Goal: Communication & Community: Answer question/provide support

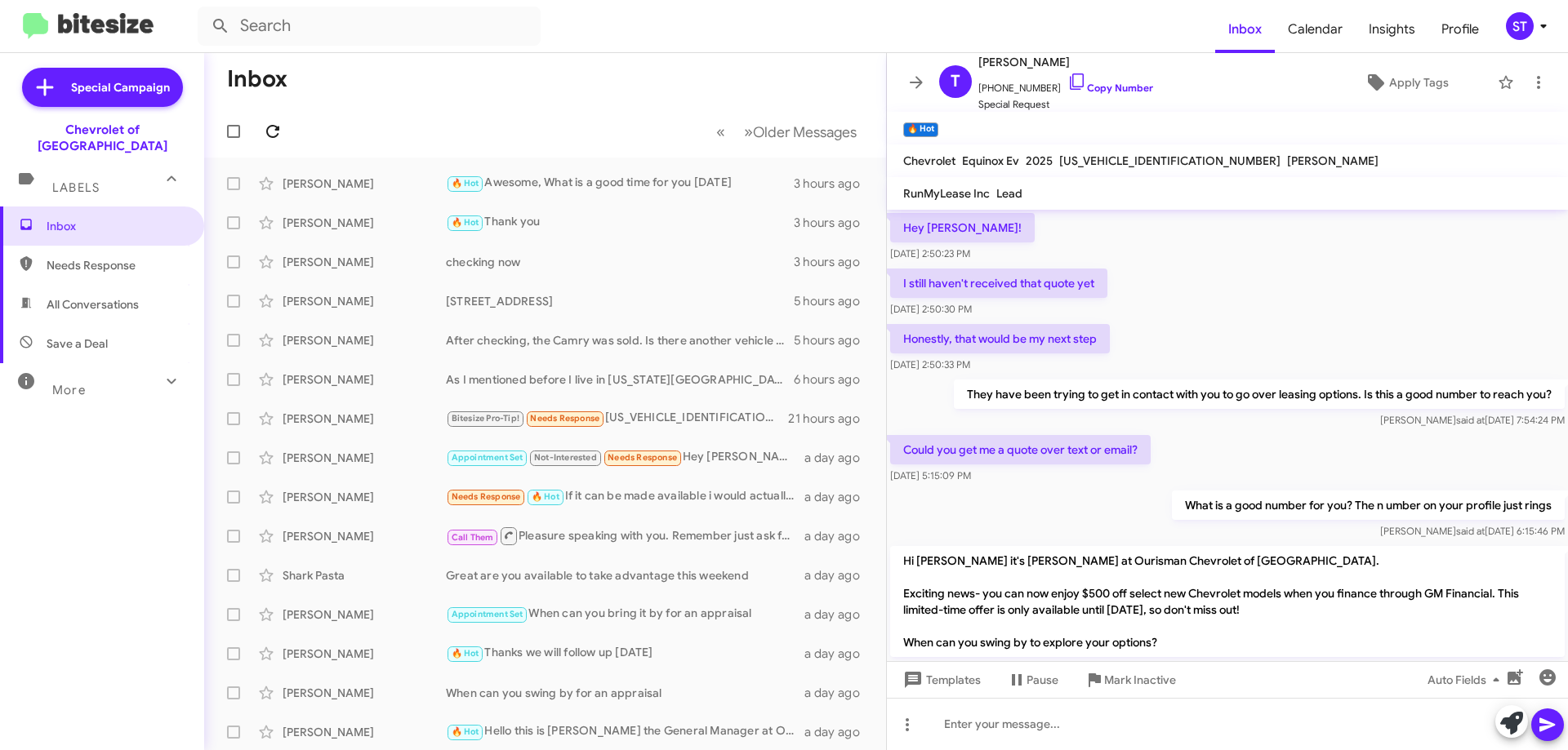
scroll to position [82, 0]
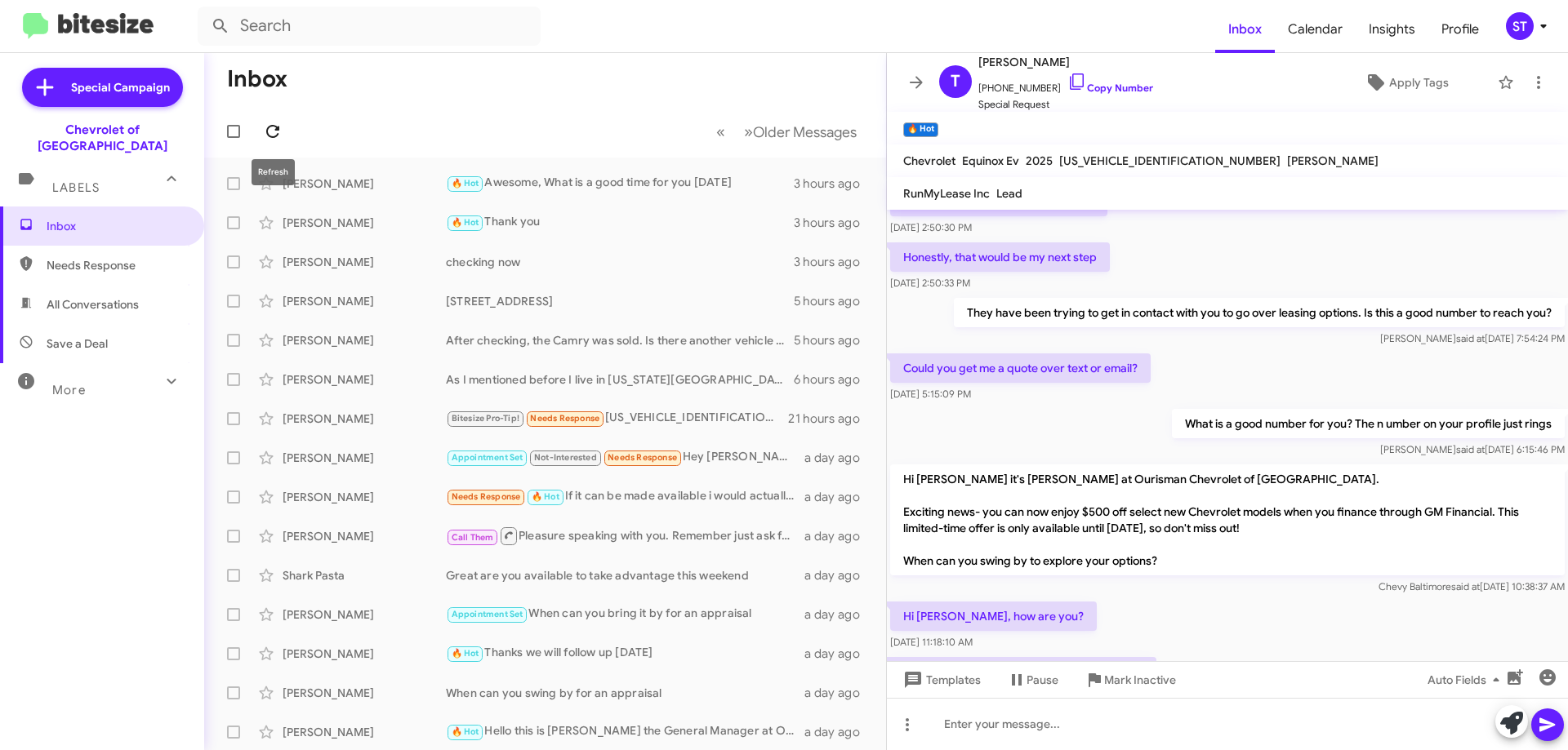
click at [280, 141] on icon at bounding box center [273, 132] width 20 height 20
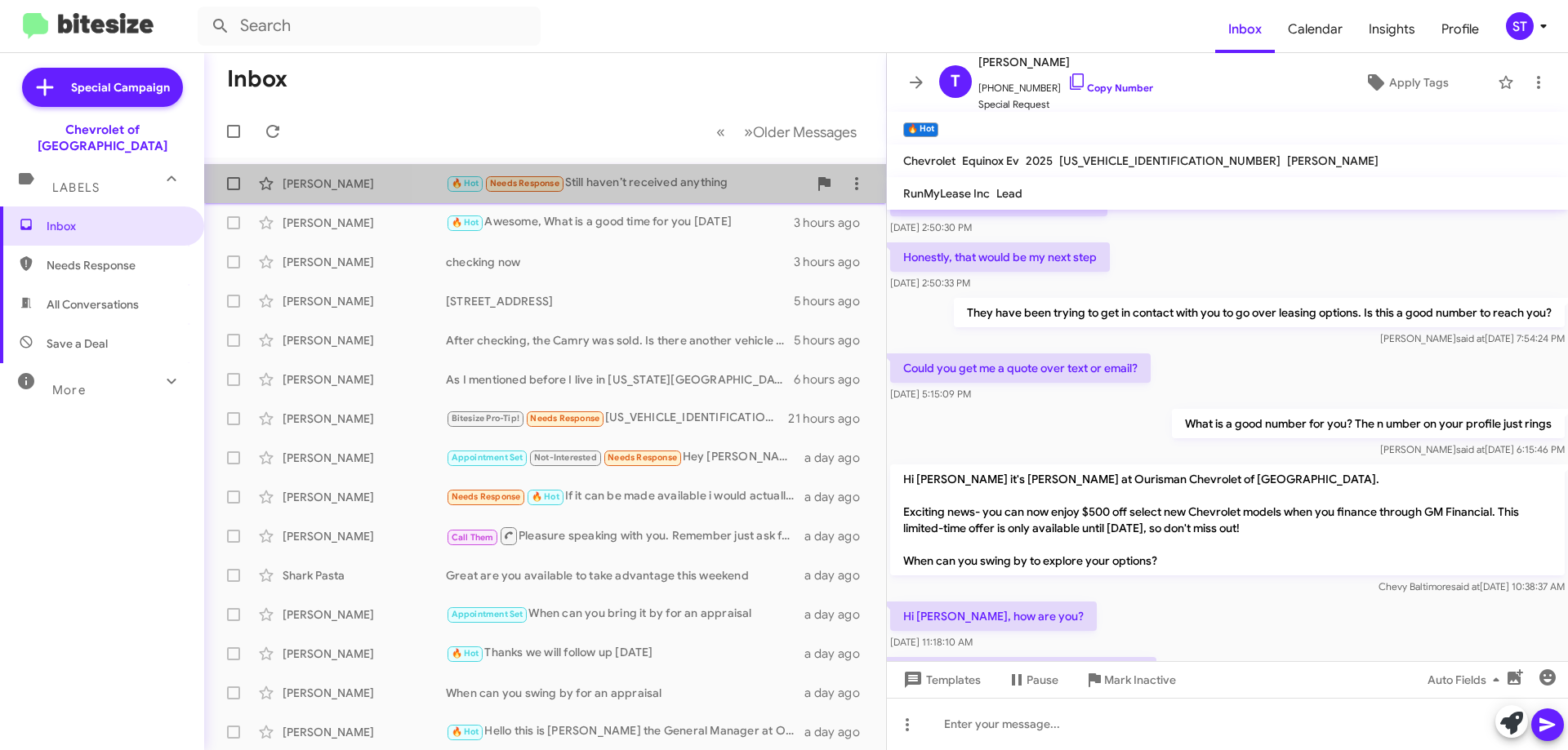
click at [675, 174] on div "🔥 Hot Needs Response Still haven’t received anything" at bounding box center [627, 183] width 362 height 19
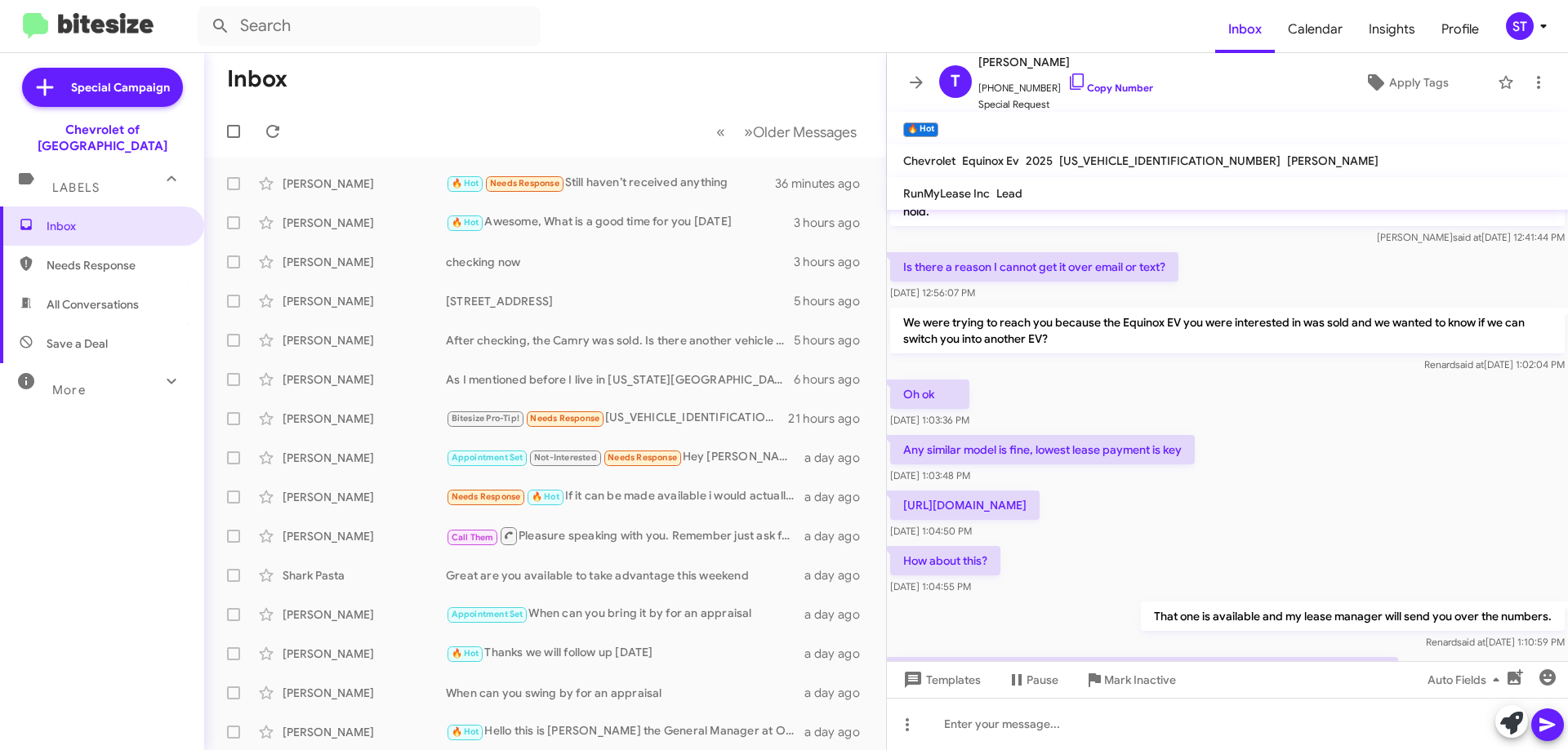
scroll to position [2161, 0]
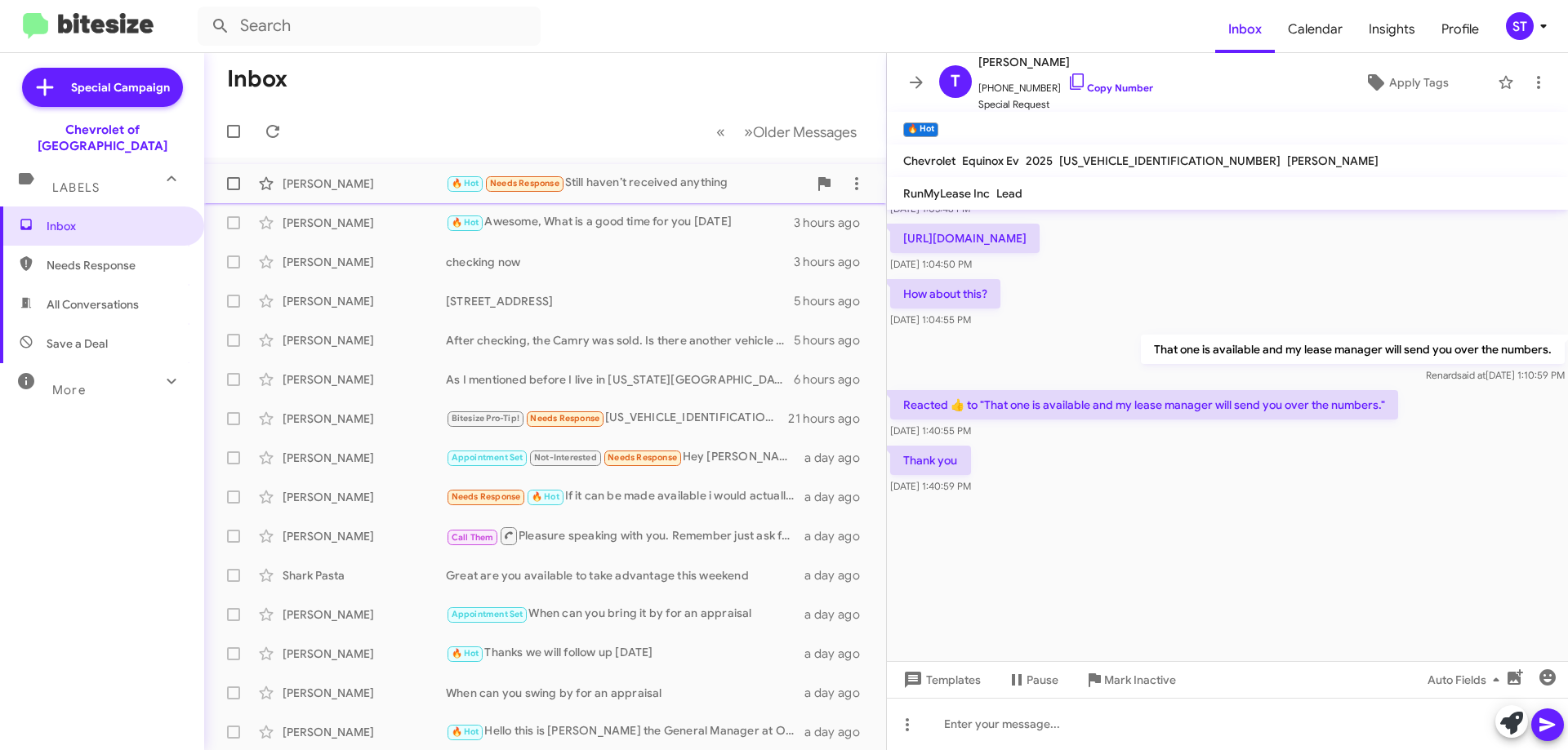
click at [630, 184] on div "🔥 Hot Needs Response Still haven’t received anything" at bounding box center [627, 183] width 362 height 19
click at [272, 138] on icon at bounding box center [273, 132] width 20 height 20
click at [258, 125] on span at bounding box center [273, 132] width 32 height 20
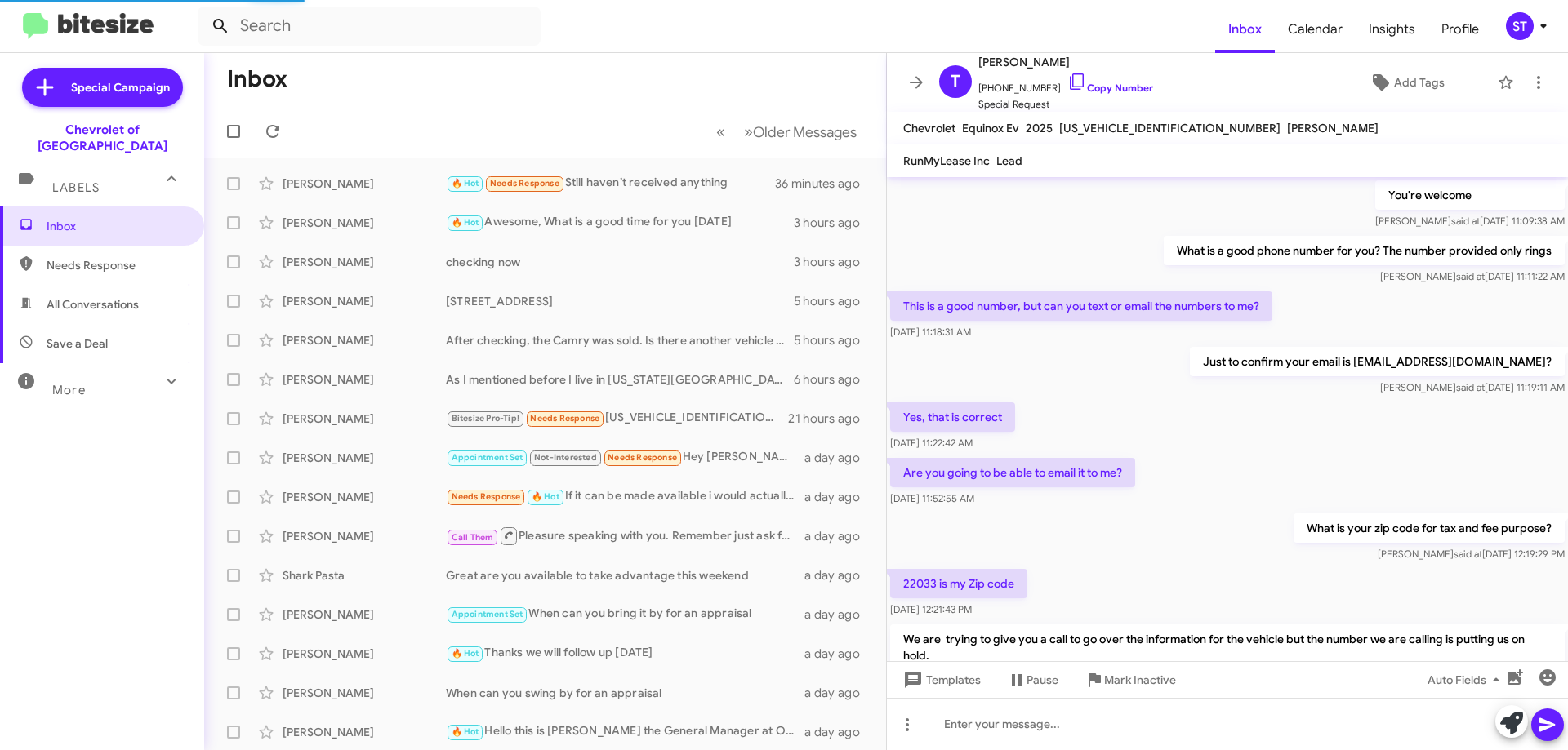
scroll to position [757, 0]
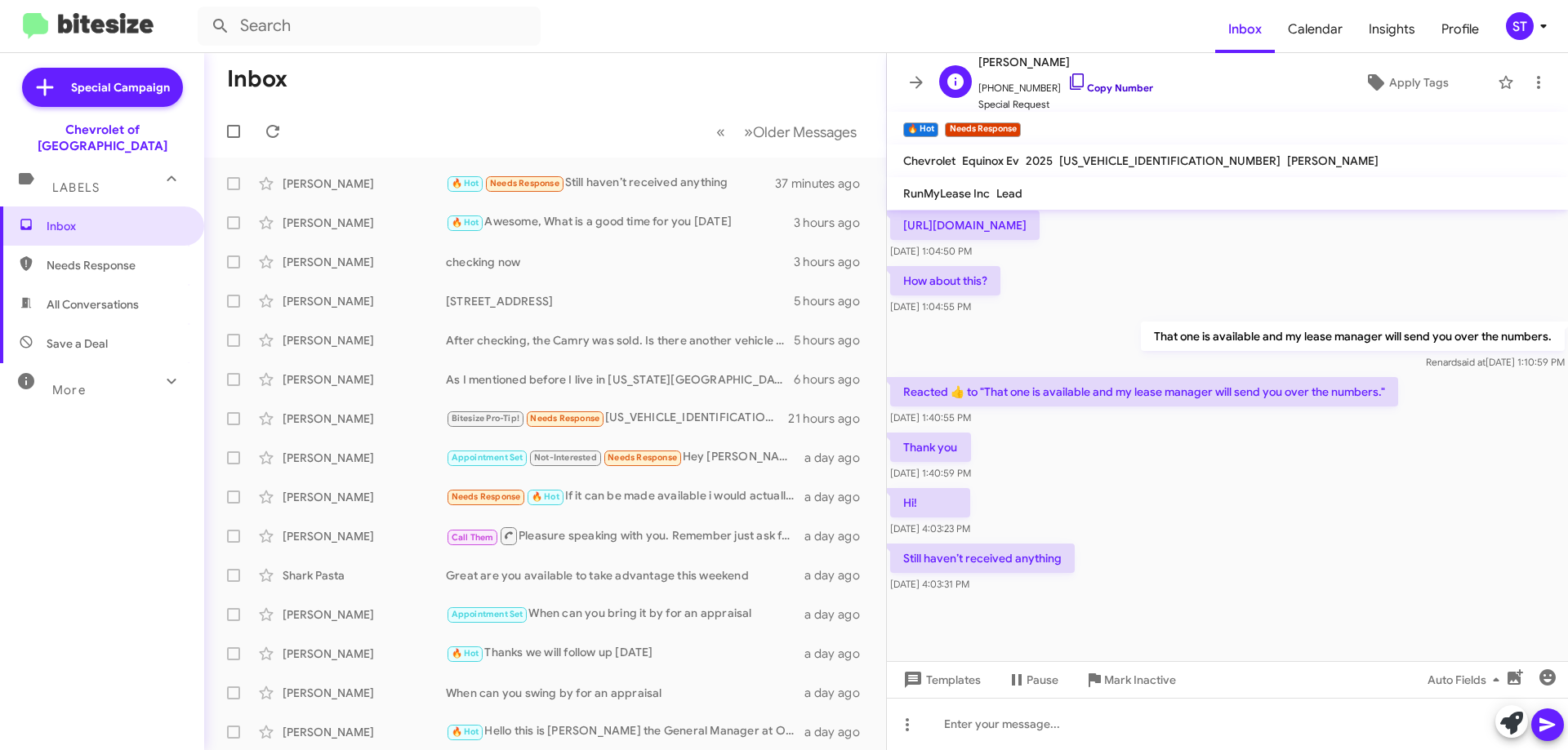
click at [1068, 81] on icon at bounding box center [1078, 82] width 20 height 20
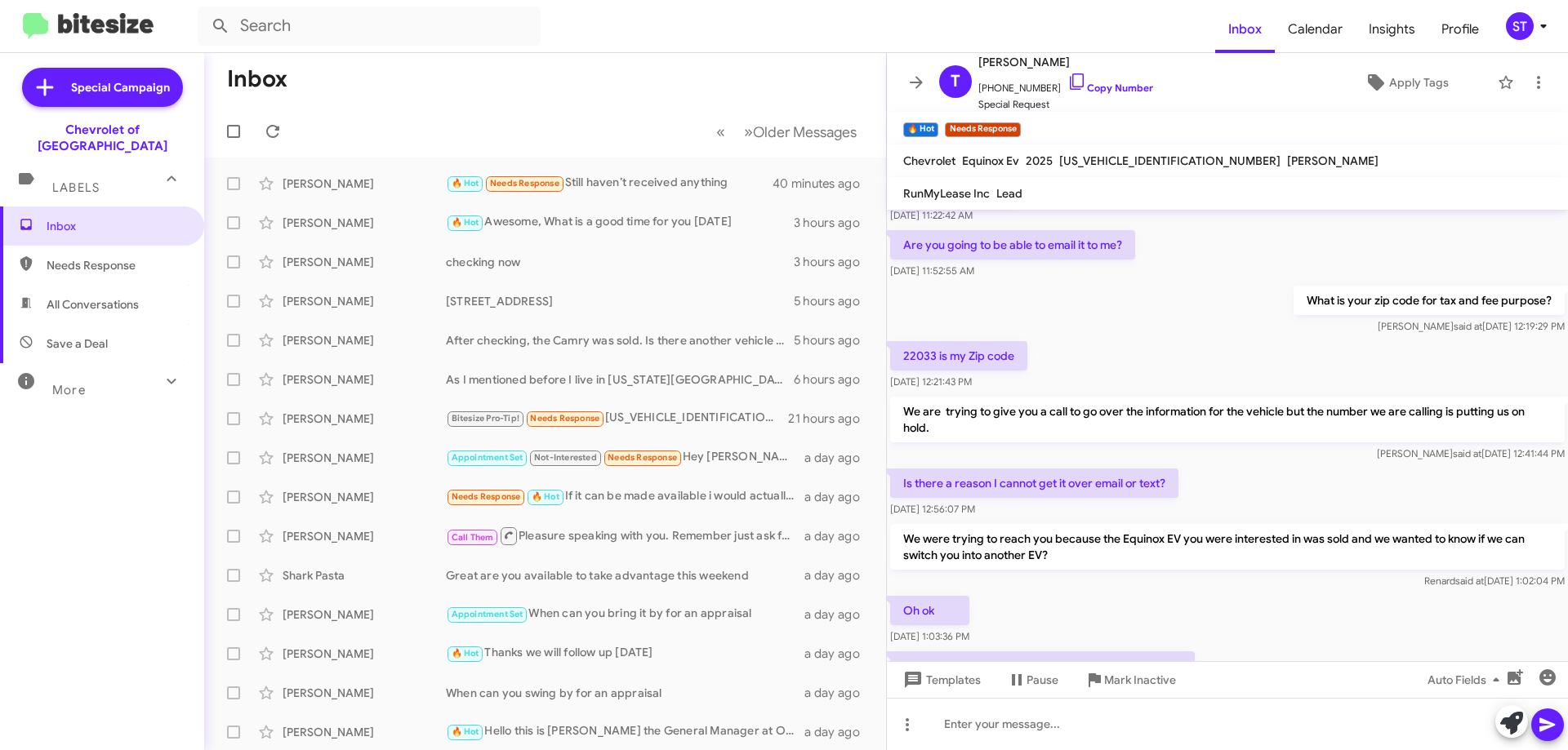
scroll to position [2235, 0]
click at [273, 129] on icon at bounding box center [273, 132] width 20 height 20
click at [272, 135] on icon at bounding box center [273, 132] width 20 height 20
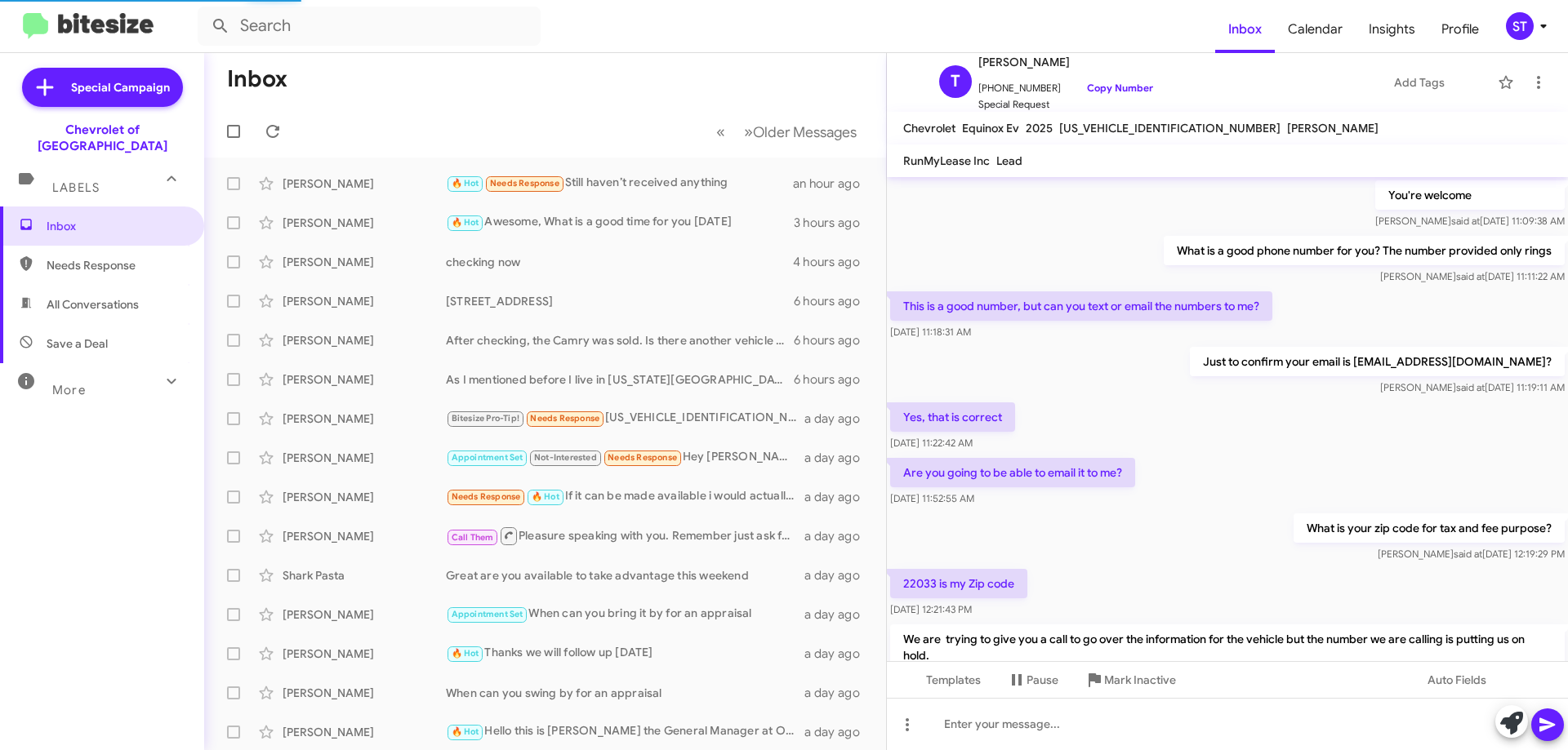
scroll to position [757, 0]
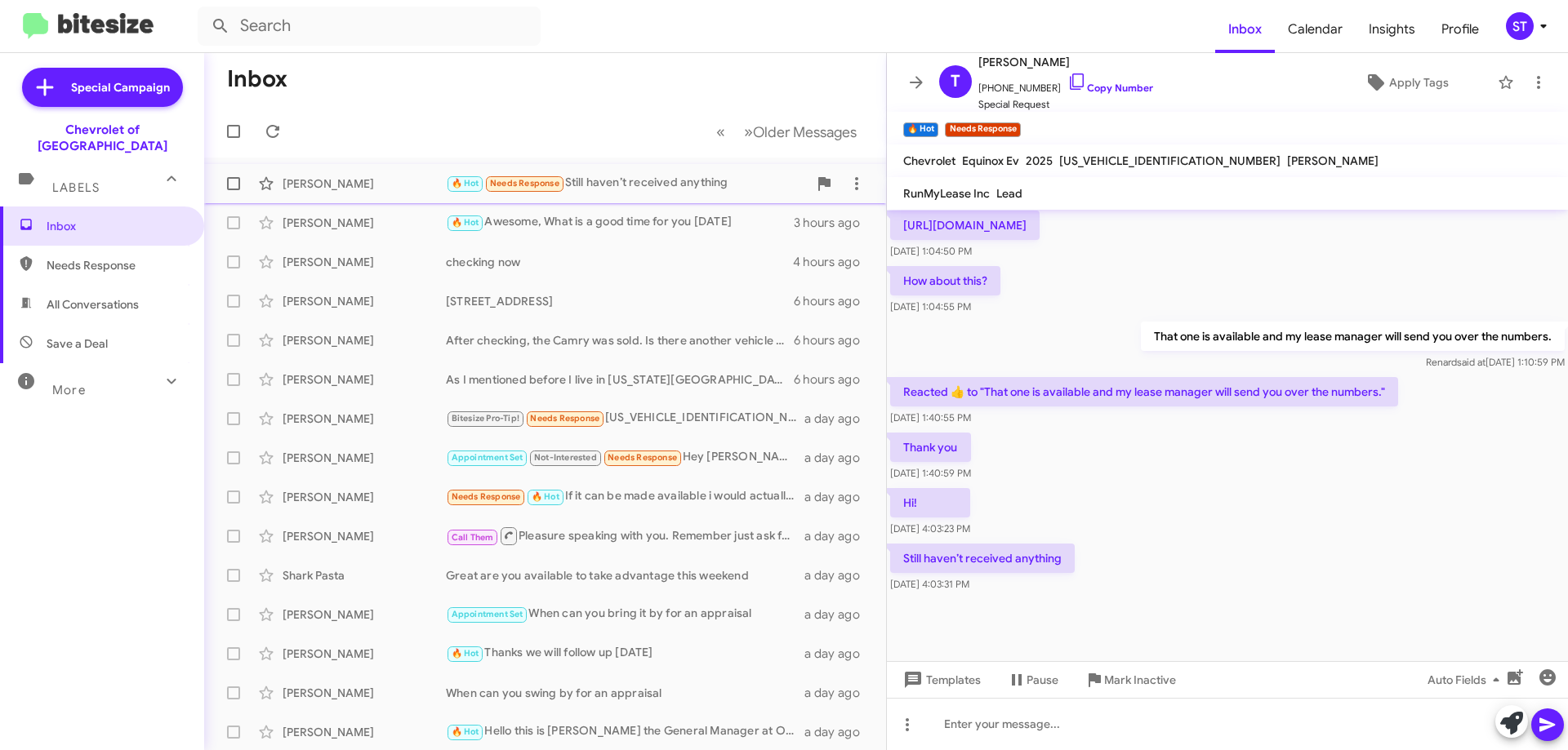
click at [670, 177] on div "🔥 Hot Needs Response Still haven’t received anything" at bounding box center [627, 183] width 362 height 19
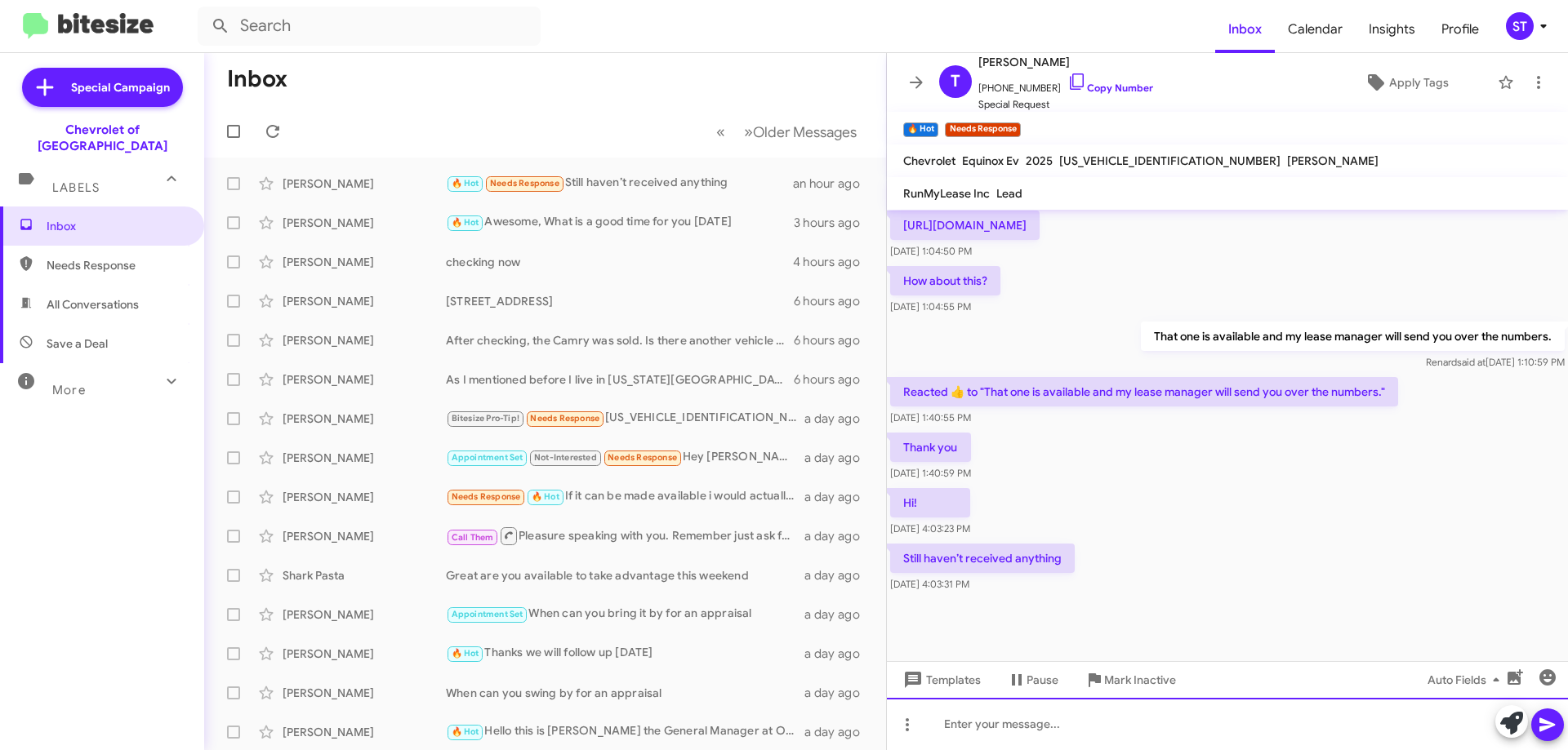
click at [1028, 737] on div at bounding box center [1227, 724] width 681 height 52
